Goal: Task Accomplishment & Management: Manage account settings

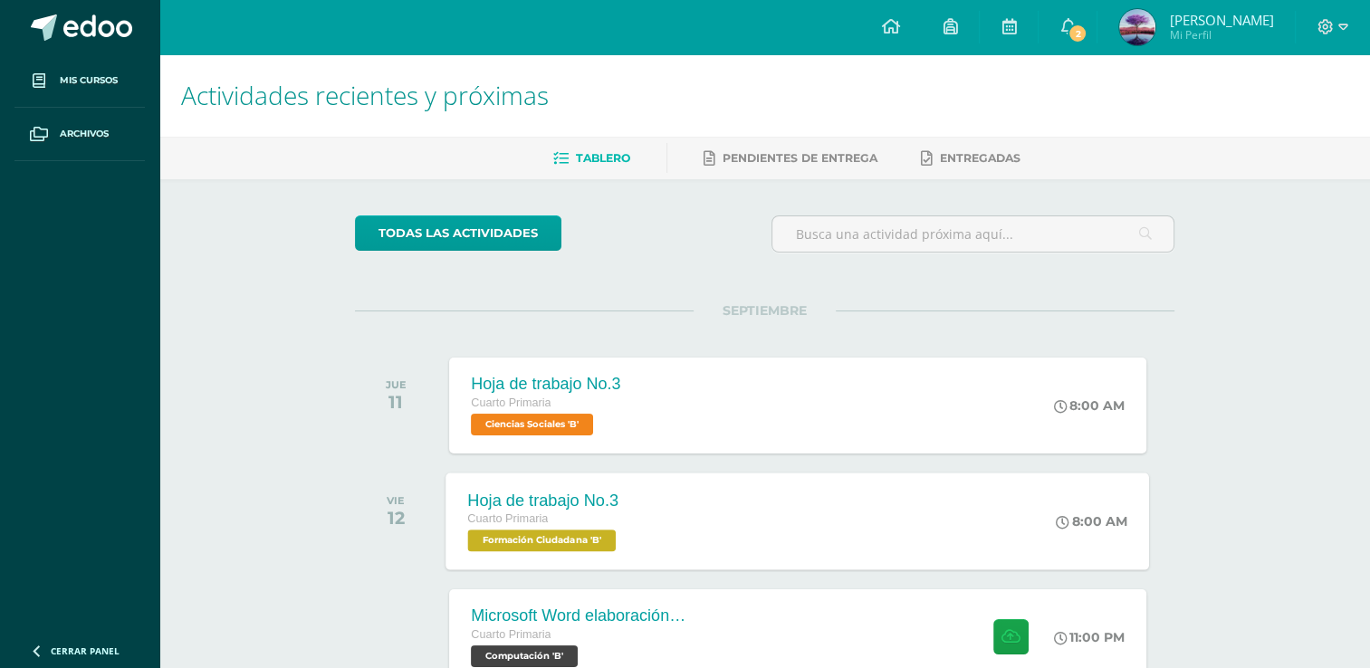
click at [591, 514] on div "Cuarto Primaria" at bounding box center [544, 520] width 153 height 20
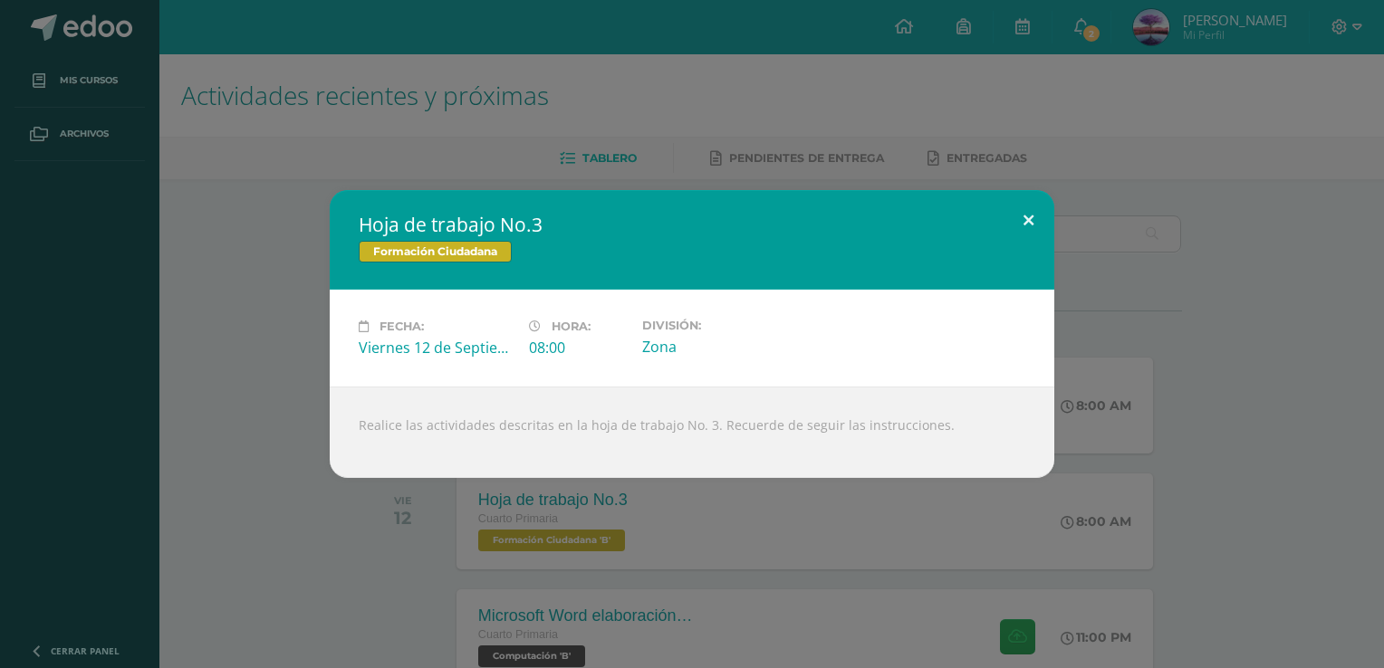
click at [1004, 212] on button at bounding box center [1029, 221] width 52 height 62
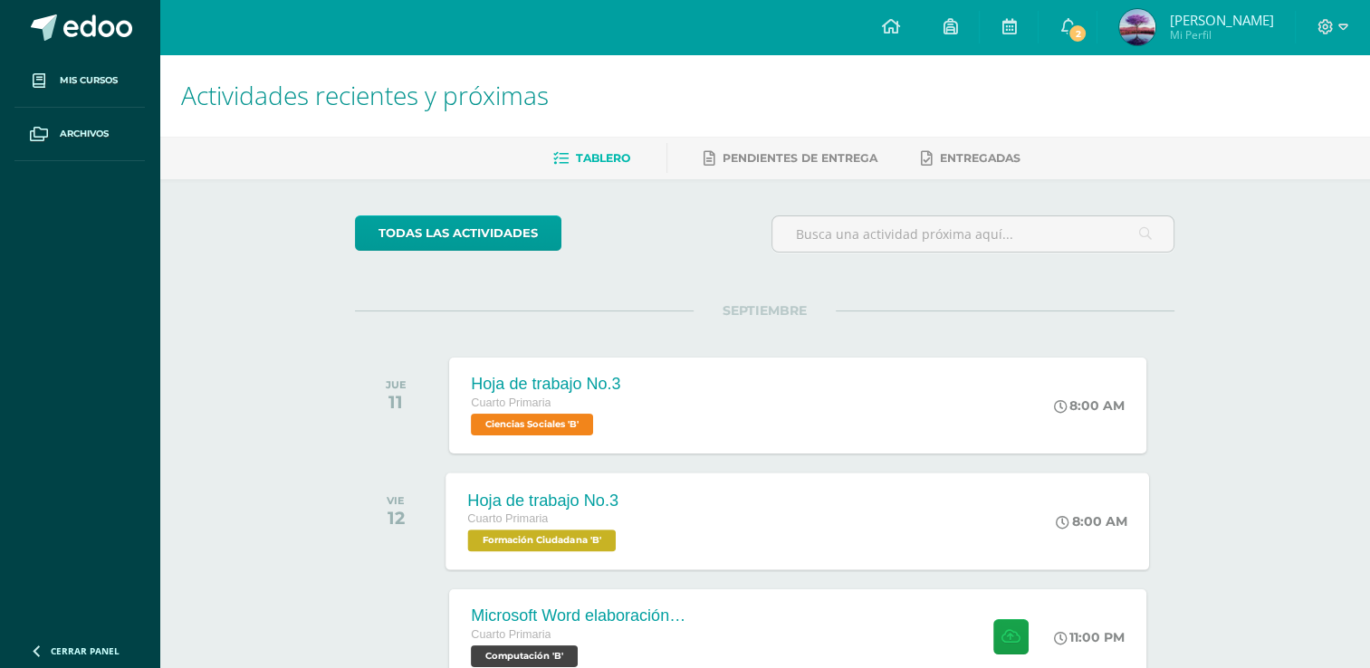
click at [617, 546] on span "Formación Ciudadana 'B'" at bounding box center [542, 541] width 149 height 22
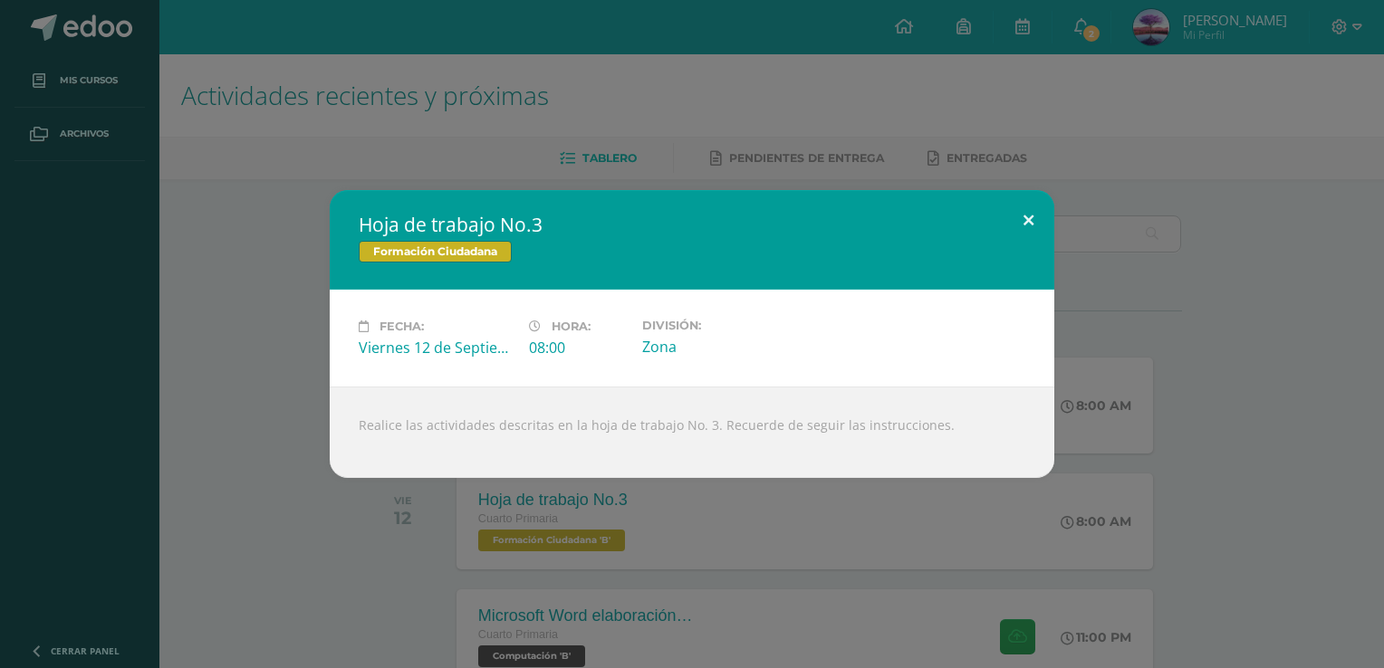
click at [1032, 214] on button at bounding box center [1029, 221] width 52 height 62
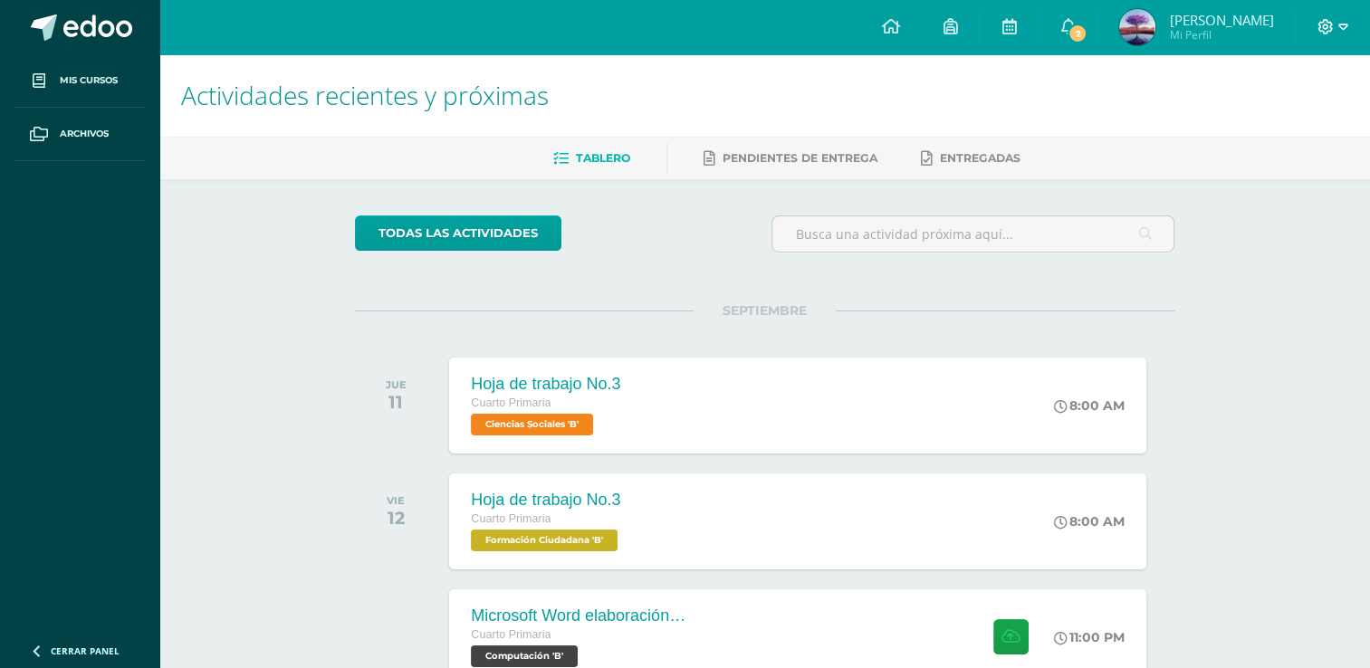
click at [1342, 19] on icon at bounding box center [1344, 27] width 10 height 16
click at [1287, 138] on div "Configuración Cerrar sesión" at bounding box center [1276, 109] width 143 height 71
click at [1277, 131] on span "Cerrar sesión" at bounding box center [1286, 122] width 82 height 17
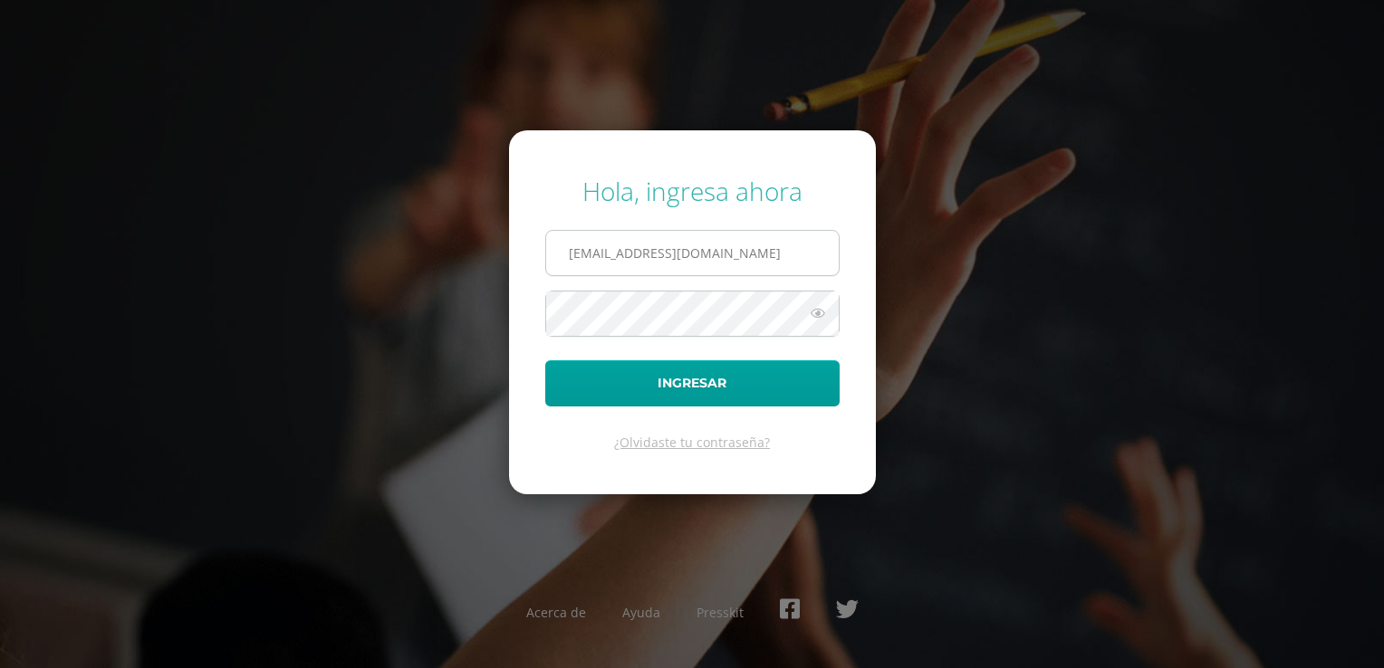
click at [767, 274] on input "[EMAIL_ADDRESS][DOMAIN_NAME]" at bounding box center [692, 253] width 293 height 44
type input "[EMAIL_ADDRESS][DOMAIN_NAME]"
click at [641, 369] on button "Ingresar" at bounding box center [692, 384] width 294 height 46
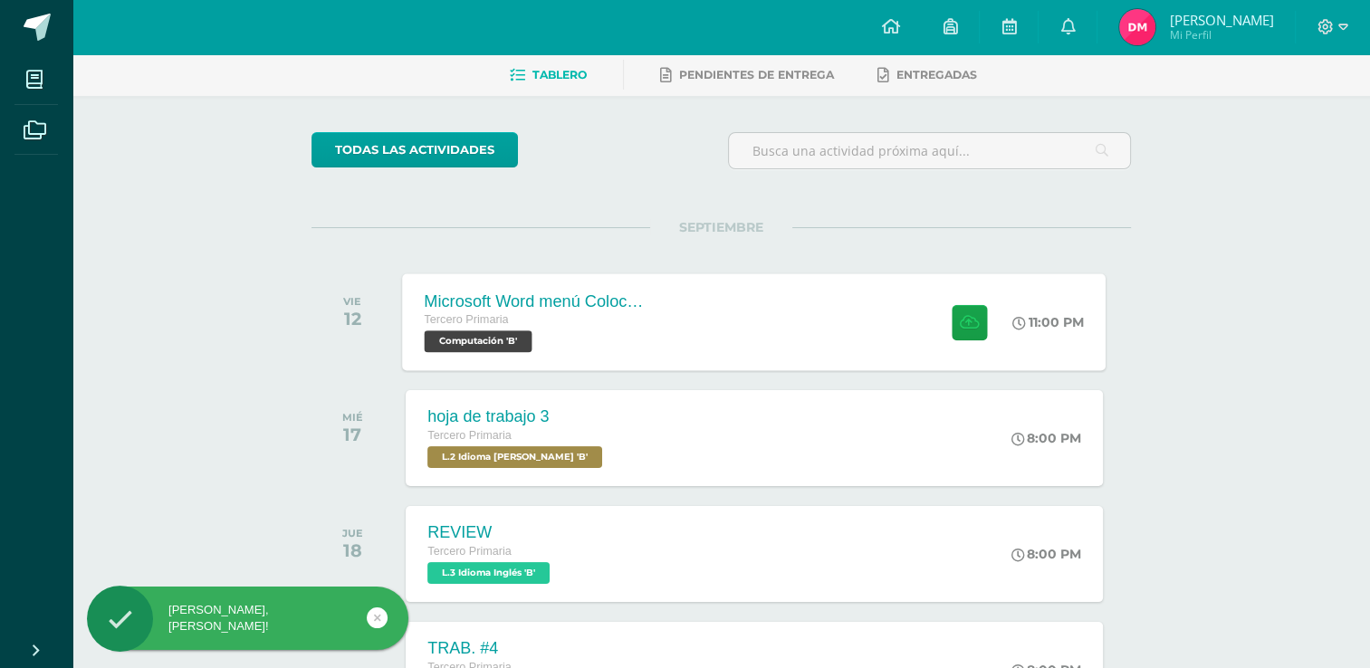
scroll to position [272, 0]
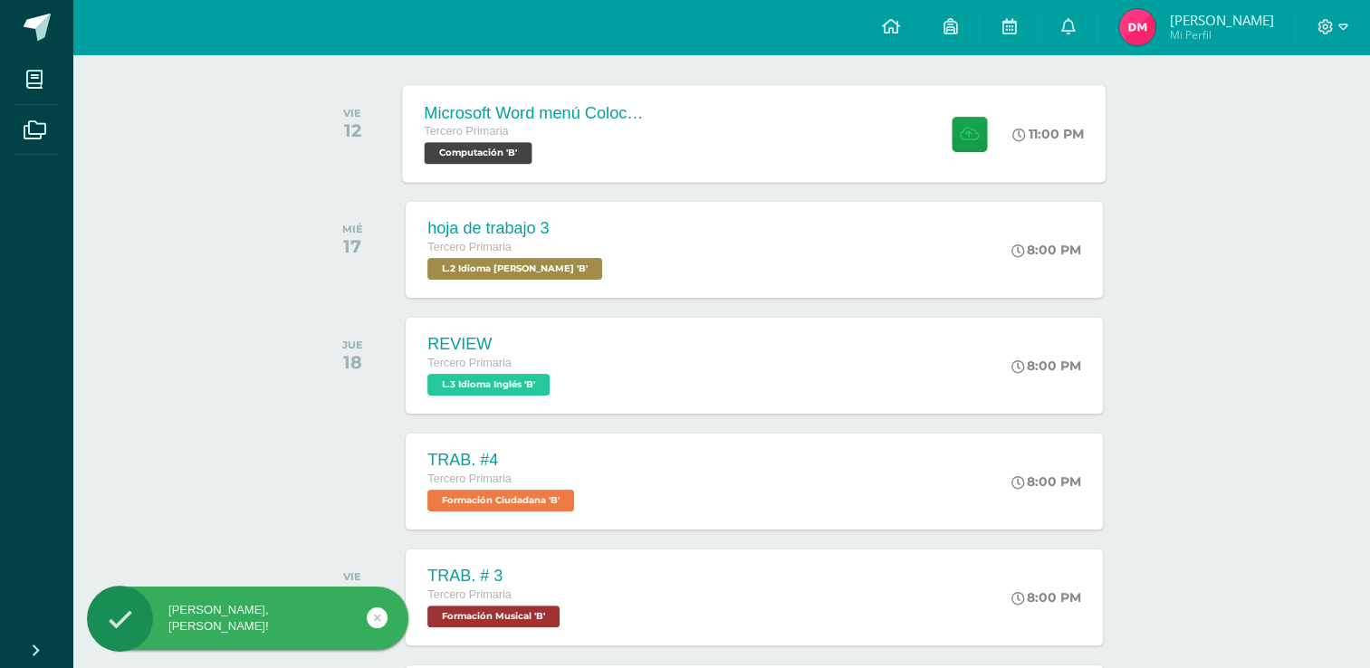
click at [580, 156] on div "Tercero Primaria Computación 'B'" at bounding box center [534, 143] width 219 height 42
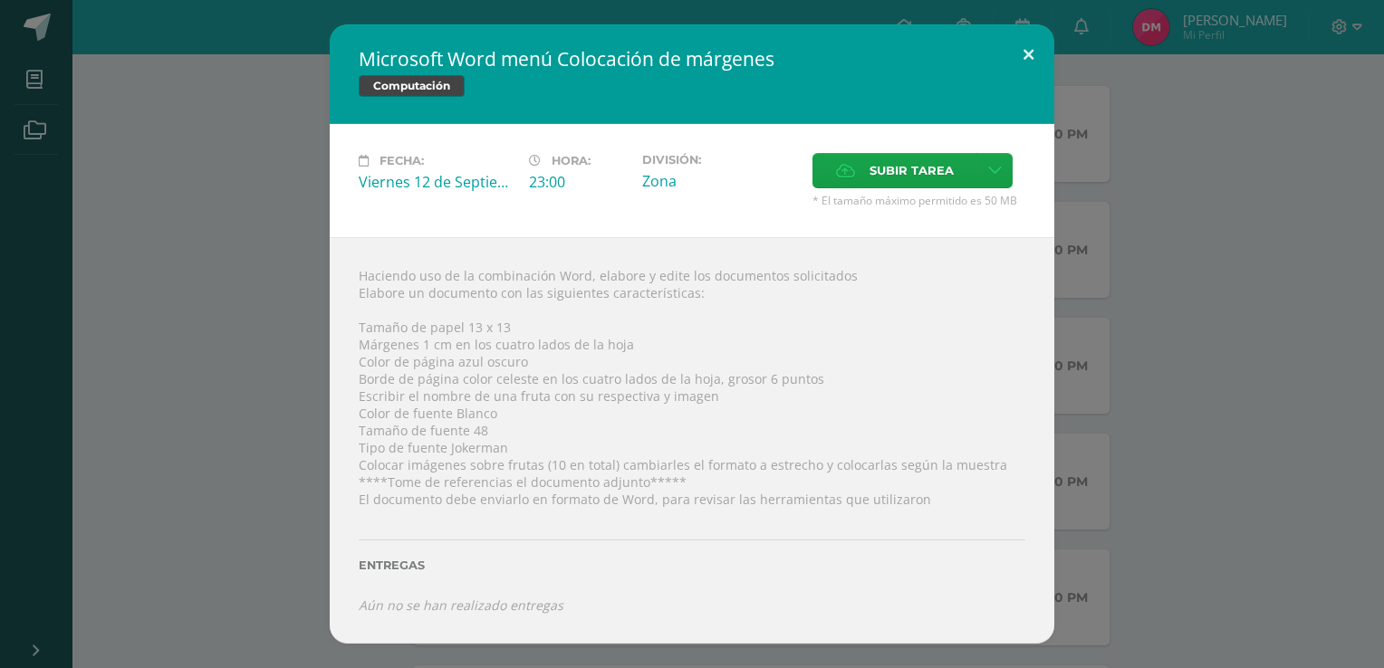
click at [1033, 60] on button at bounding box center [1029, 55] width 52 height 62
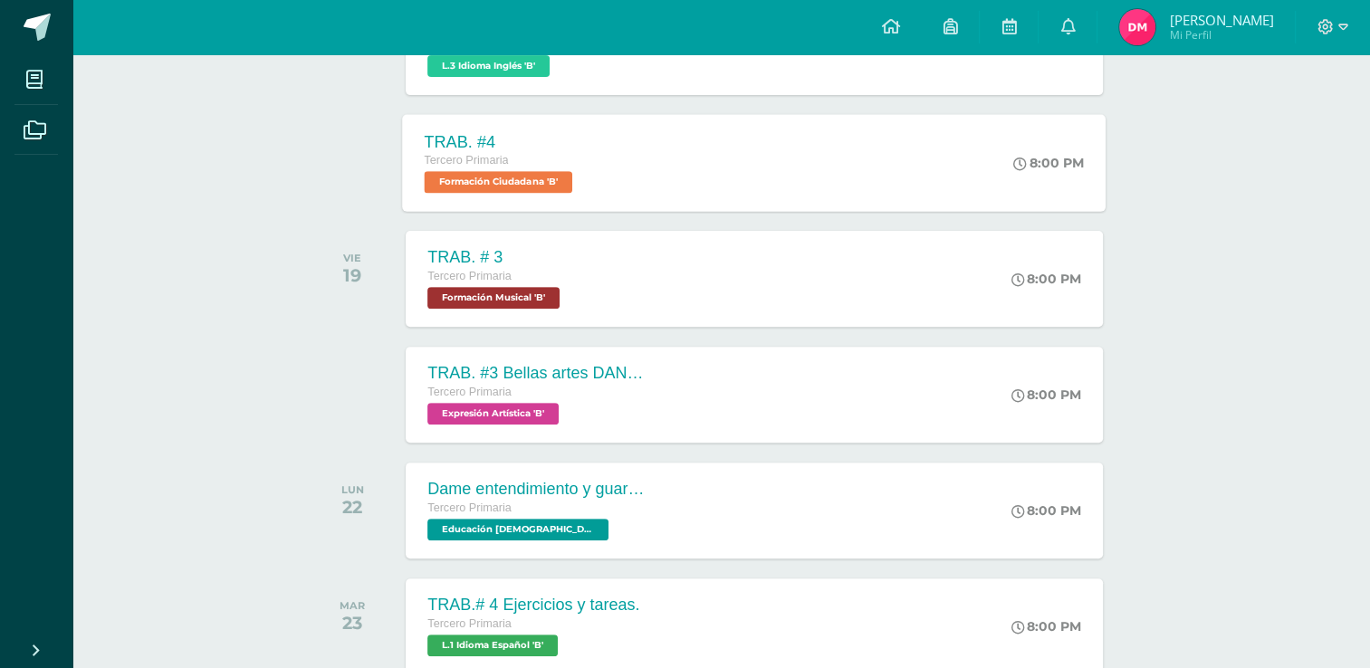
scroll to position [699, 0]
